Goal: Task Accomplishment & Management: Manage account settings

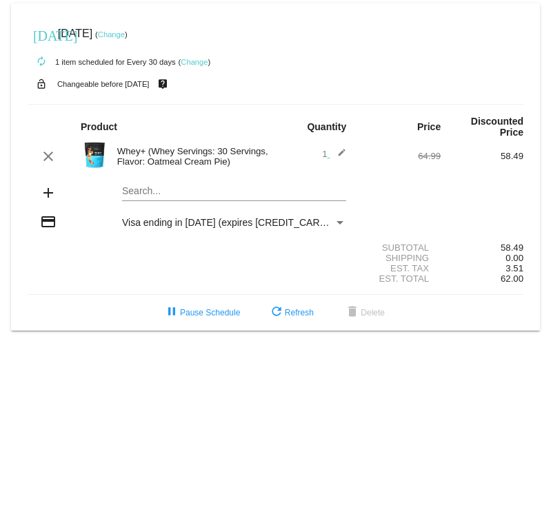
click at [340, 218] on div "Payment Method" at bounding box center [340, 222] width 12 height 11
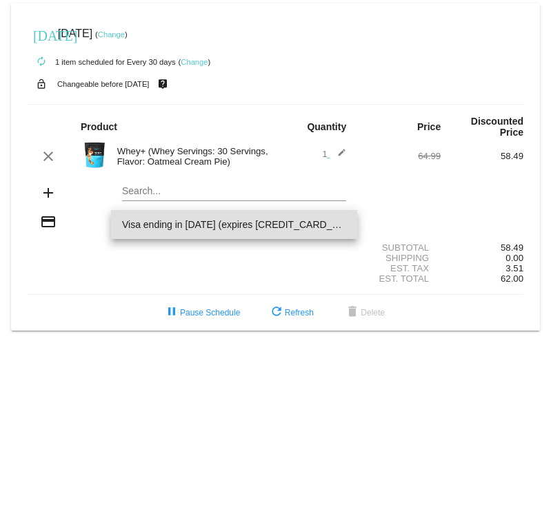
click at [338, 227] on span "Visa ending in [DATE] (expires [CREDIT_CARD_DATA])" at bounding box center [234, 224] width 224 height 29
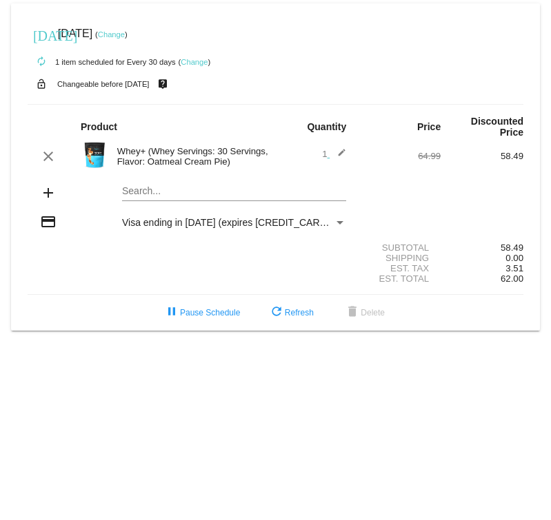
click at [48, 223] on mat-icon "credit_card" at bounding box center [48, 222] width 17 height 17
click at [200, 227] on span "Visa ending in [DATE] (expires [CREDIT_CARD_DATA])" at bounding box center [242, 222] width 240 height 11
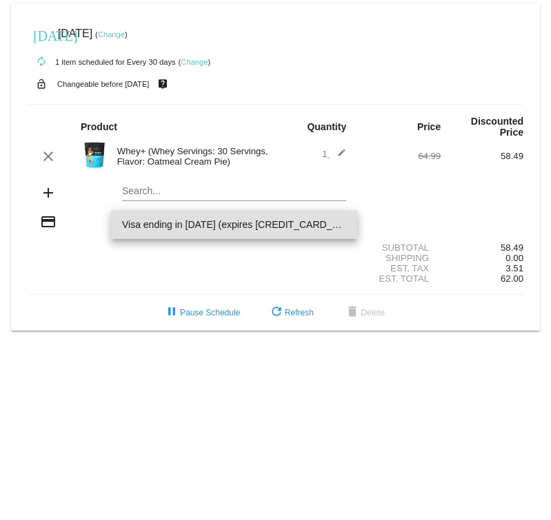
click at [232, 272] on div at bounding box center [275, 260] width 551 height 520
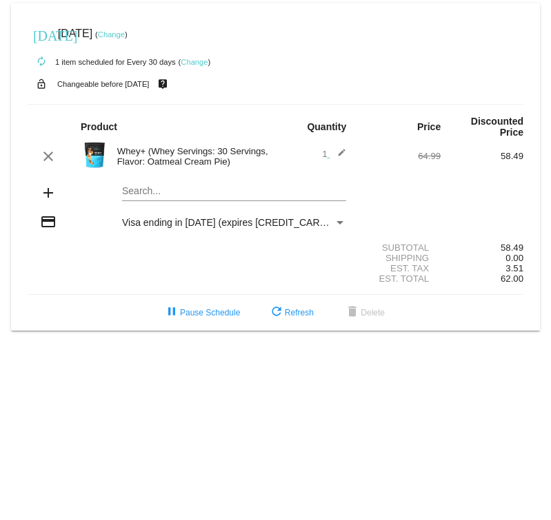
click at [344, 224] on div "Payment Method" at bounding box center [340, 222] width 12 height 11
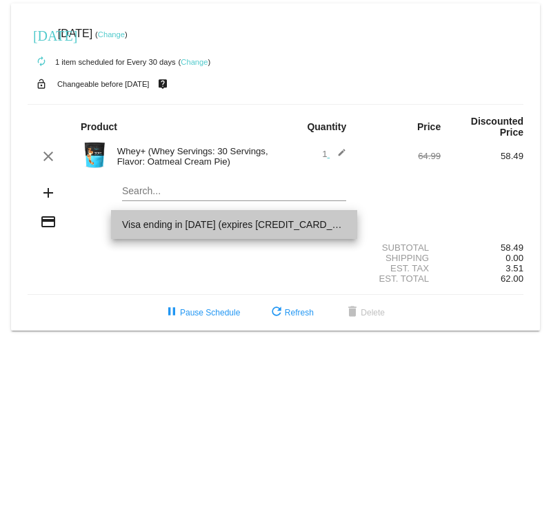
click at [344, 224] on span "Visa ending in [DATE] (expires [CREDIT_CARD_DATA])" at bounding box center [234, 224] width 224 height 29
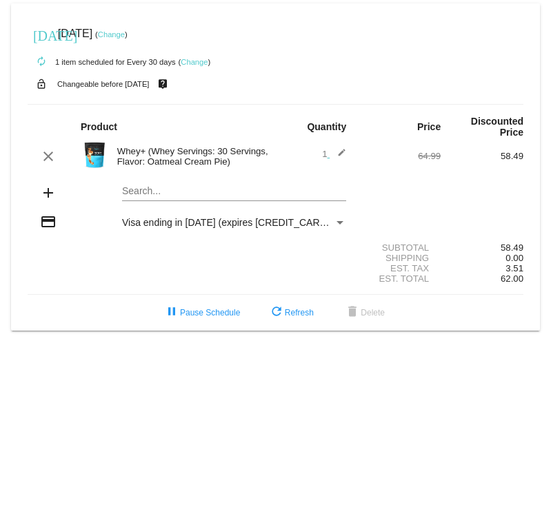
click at [174, 196] on mat-card "[DATE] [DATE] ( Change ) autorenew 1 item scheduled for Every 30 days ( Change …" at bounding box center [275, 166] width 529 height 327
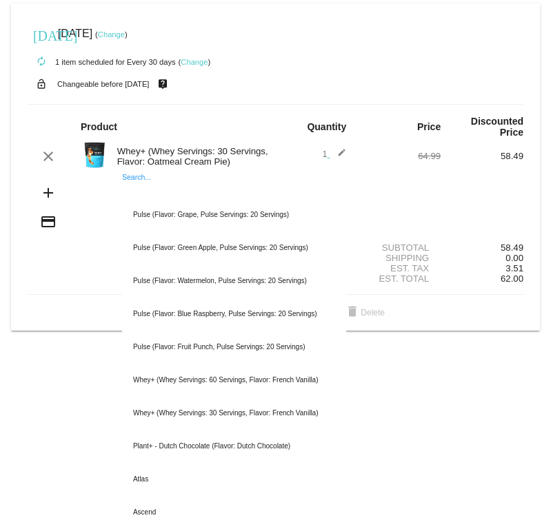
click at [43, 224] on mat-icon "credit_card" at bounding box center [48, 222] width 17 height 17
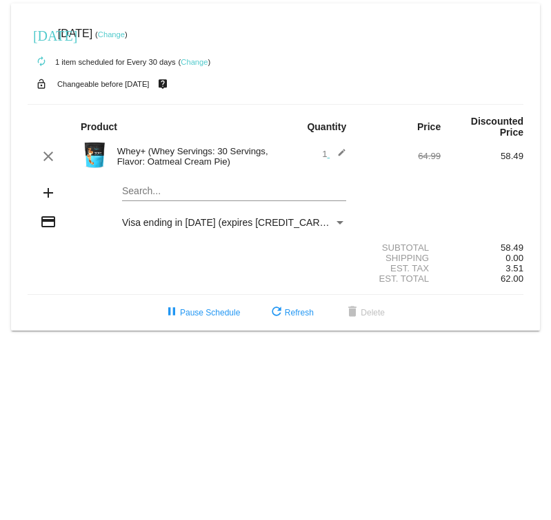
click at [50, 228] on mat-icon "credit_card" at bounding box center [48, 222] width 17 height 17
click at [153, 227] on span "Visa ending in [DATE] (expires [CREDIT_CARD_DATA])" at bounding box center [242, 222] width 240 height 11
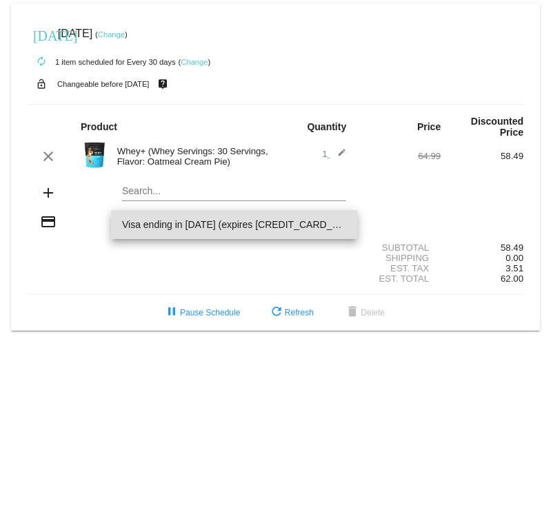
click at [153, 227] on span "Visa ending in [DATE] (expires [CREDIT_CARD_DATA])" at bounding box center [234, 224] width 224 height 29
